Goal: Find specific page/section

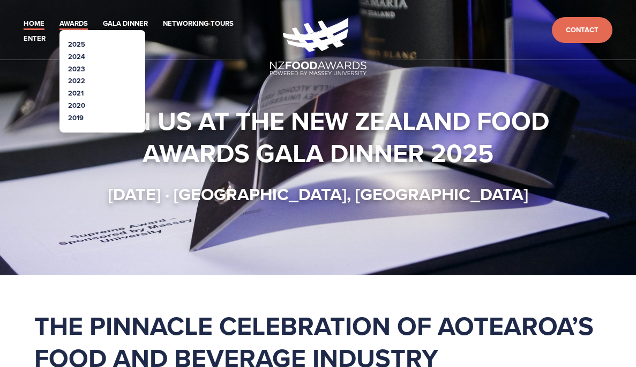
click at [68, 24] on link "Awards" at bounding box center [73, 24] width 28 height 12
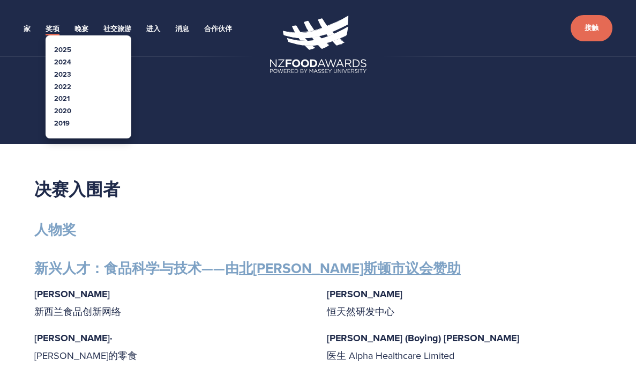
click at [61, 66] on font "2024" at bounding box center [62, 62] width 17 height 10
click at [61, 62] on font "2024" at bounding box center [62, 62] width 17 height 10
